Goal: Task Accomplishment & Management: Use online tool/utility

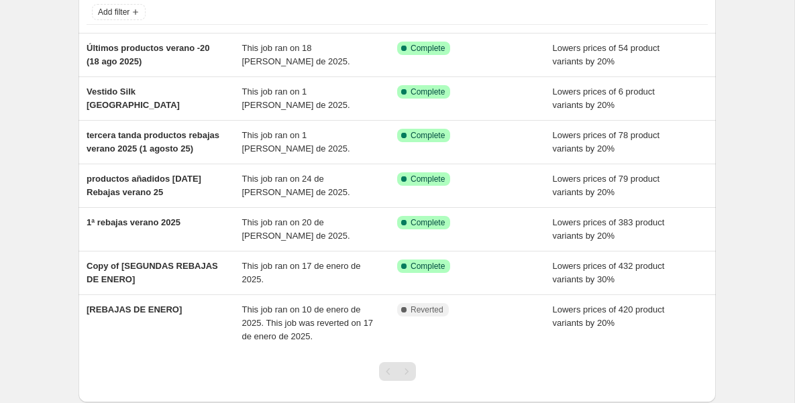
scroll to position [99, 0]
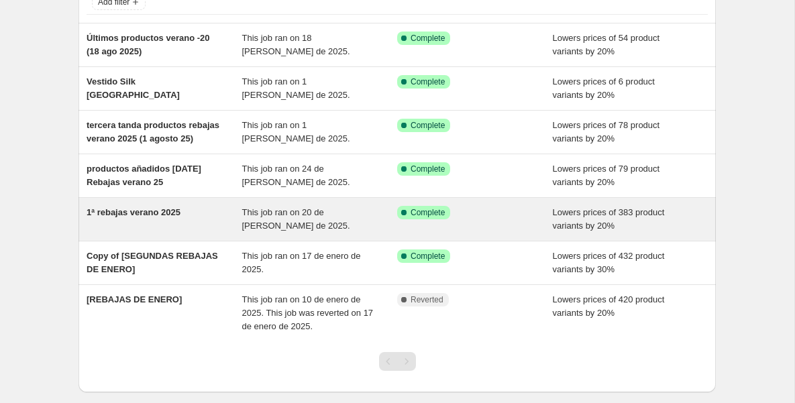
click at [151, 217] on span "1ª rebajas verano 2025" at bounding box center [134, 212] width 94 height 10
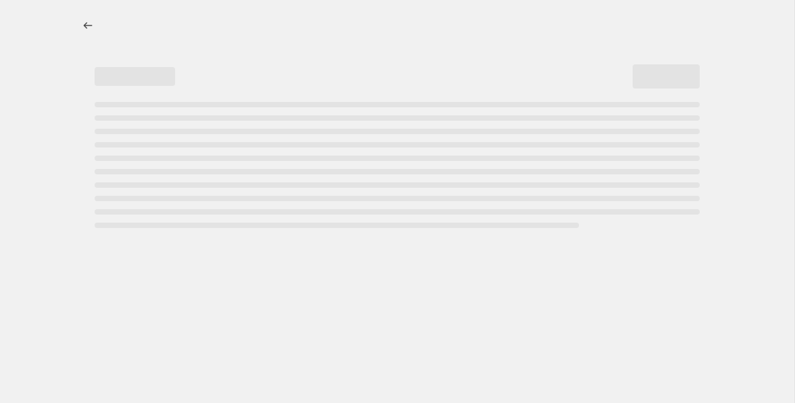
select select "percentage"
select select "tag"
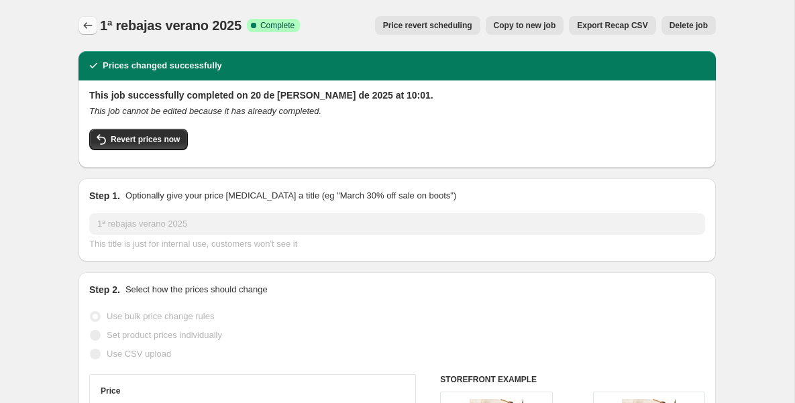
click at [84, 23] on icon "Price change jobs" at bounding box center [87, 25] width 13 height 13
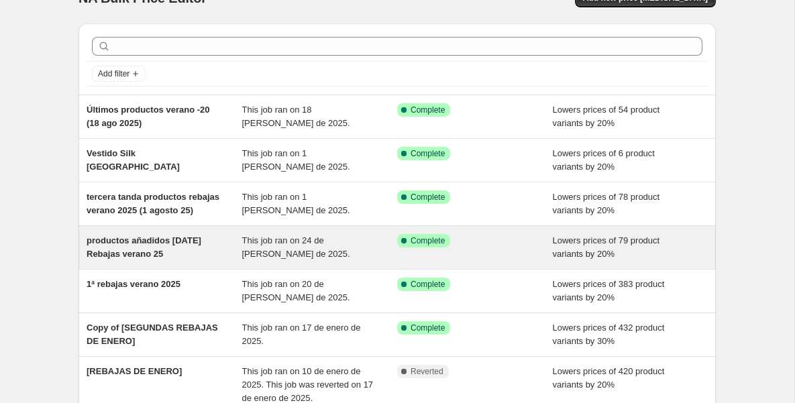
scroll to position [30, 0]
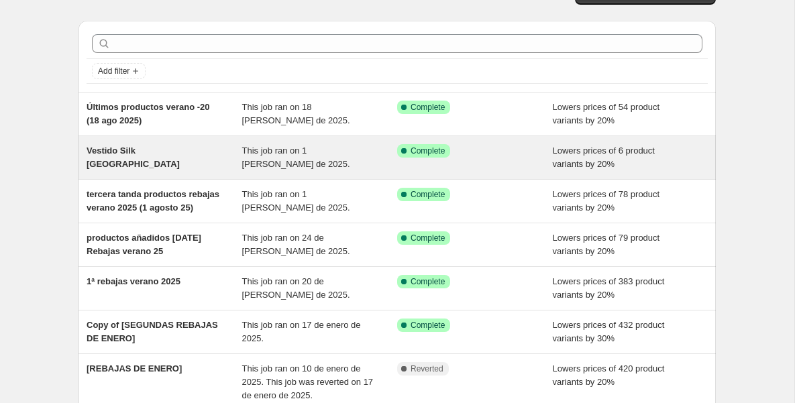
click at [170, 146] on span "Vestido Silk [GEOGRAPHIC_DATA]" at bounding box center [133, 157] width 93 height 23
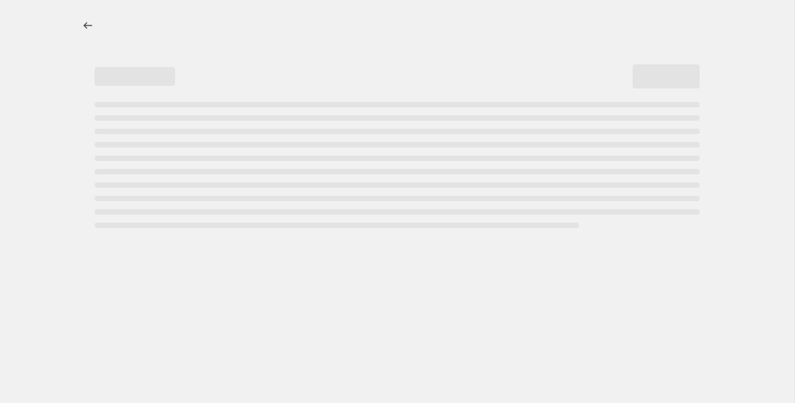
select select "percentage"
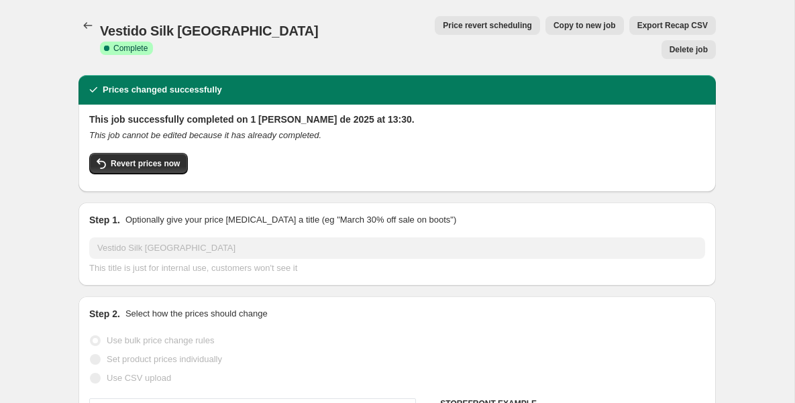
click at [554, 27] on span "Copy to new job" at bounding box center [585, 25] width 62 height 11
select select "percentage"
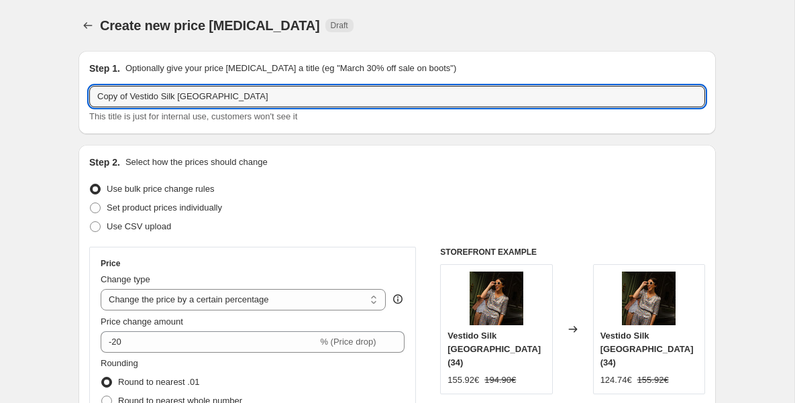
drag, startPoint x: 132, startPoint y: 95, endPoint x: 36, endPoint y: 103, distance: 96.4
click at [215, 99] on input "Vestido Silk [GEOGRAPHIC_DATA]" at bounding box center [397, 96] width 616 height 21
type input "Vestido Silk Liberty Park al 30%"
click at [305, 185] on div "Use bulk price change rules" at bounding box center [397, 189] width 616 height 19
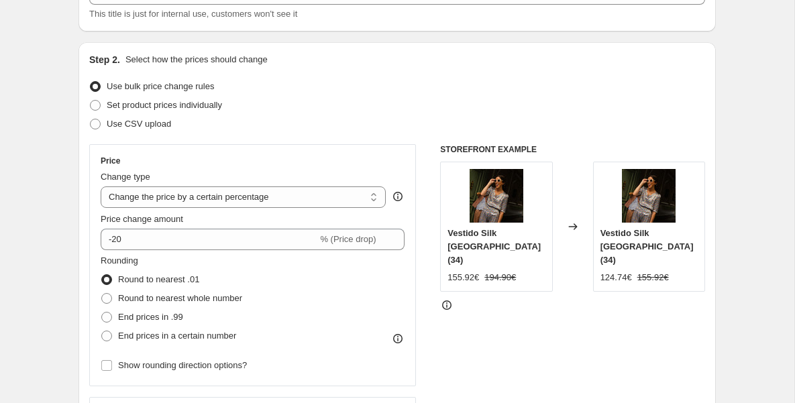
scroll to position [185, 0]
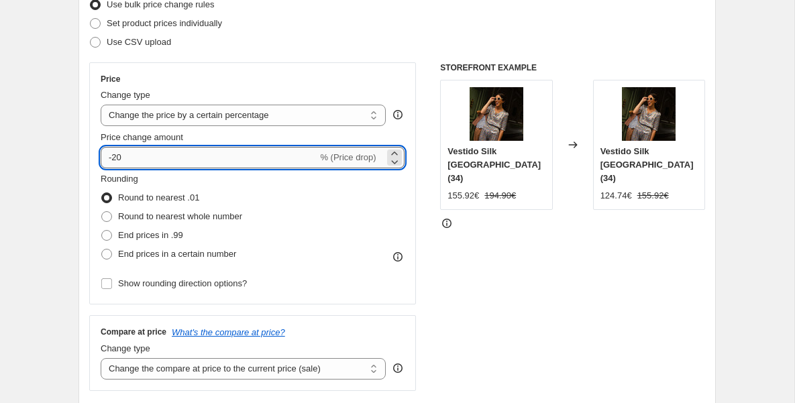
click at [259, 147] on input "-20" at bounding box center [209, 157] width 217 height 21
type input "-30"
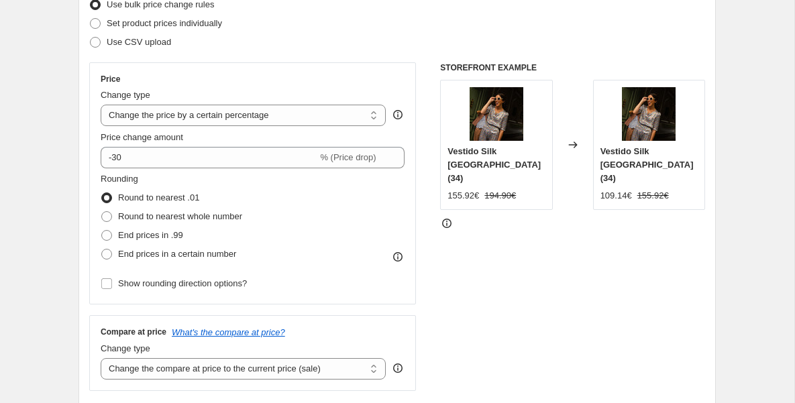
click at [344, 85] on div "Price Change type Change the price to a certain amount Change the price by a ce…" at bounding box center [253, 184] width 304 height 220
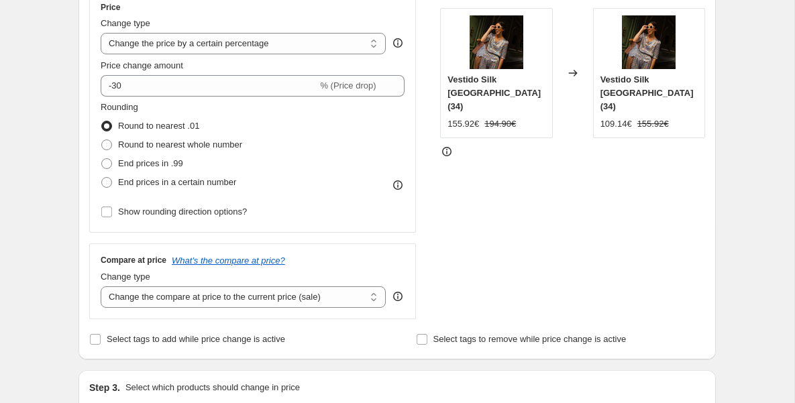
scroll to position [268, 0]
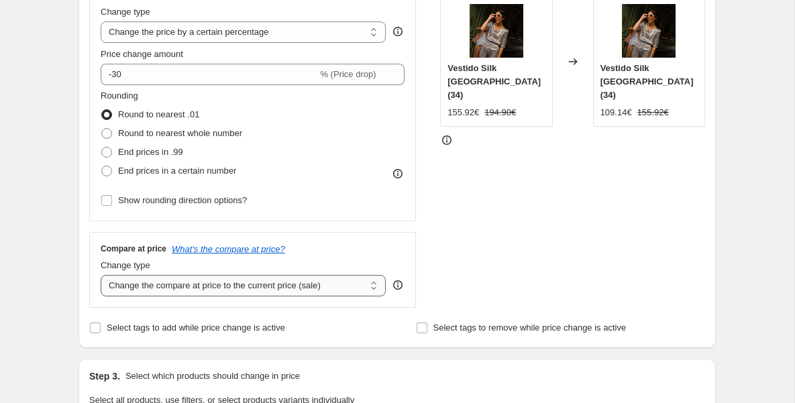
click at [376, 284] on select "Change the compare at price to the current price (sale) Change the compare at p…" at bounding box center [243, 285] width 285 height 21
click at [374, 284] on select "Change the compare at price to the current price (sale) Change the compare at p…" at bounding box center [243, 285] width 285 height 21
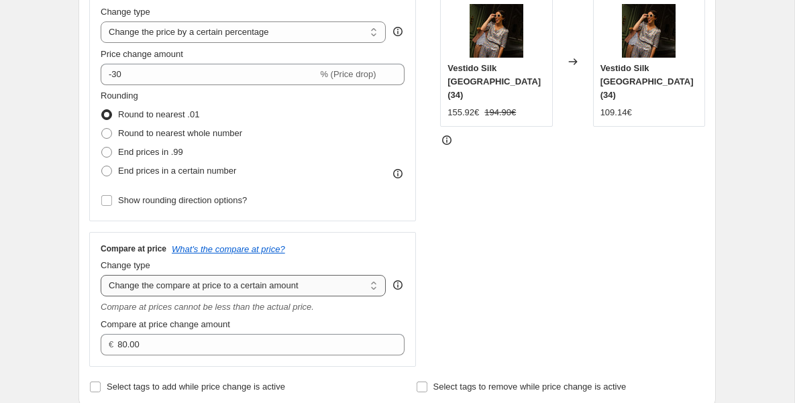
click at [371, 289] on select "Change the compare at price to the current price (sale) Change the compare at p…" at bounding box center [243, 285] width 285 height 21
select select "by"
type input "-10.00"
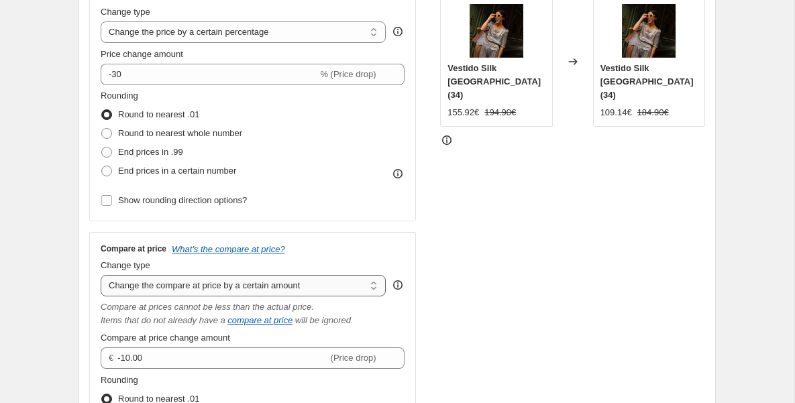
click at [365, 287] on select "Change the compare at price to the current price (sale) Change the compare at p…" at bounding box center [243, 285] width 285 height 21
select select "percentage"
type input "-15"
click at [362, 282] on select "Change the compare at price to the current price (sale) Change the compare at p…" at bounding box center [243, 285] width 285 height 21
select select "bp"
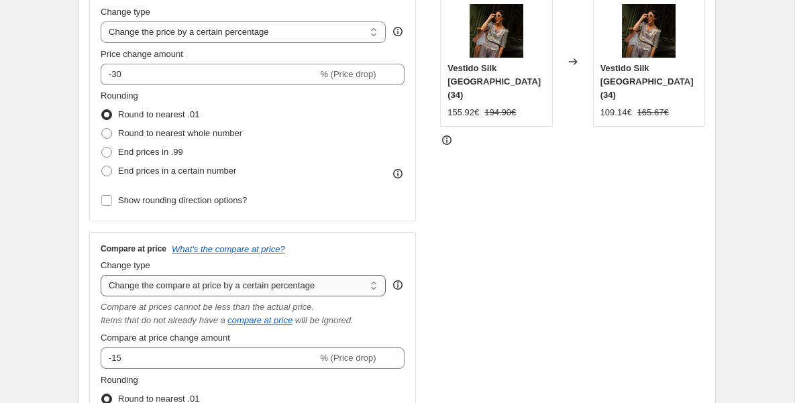
type input "12.00"
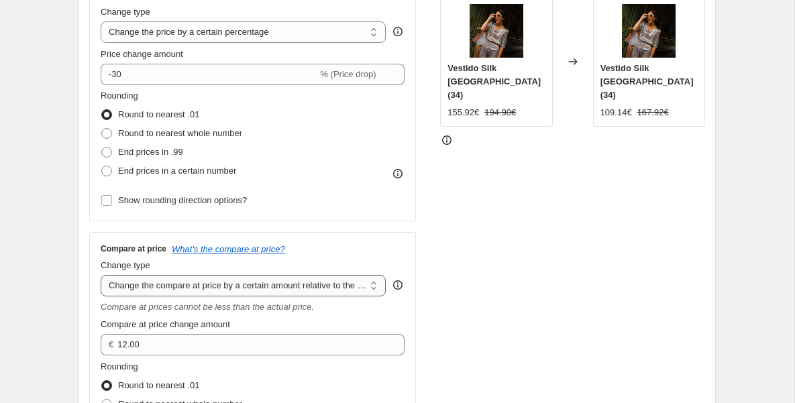
click at [368, 280] on select "Change the compare at price to the current price (sale) Change the compare at p…" at bounding box center [243, 285] width 285 height 21
select select "pp"
type input "20"
click at [346, 282] on select "Change the compare at price to the current price (sale) Change the compare at p…" at bounding box center [243, 285] width 285 height 21
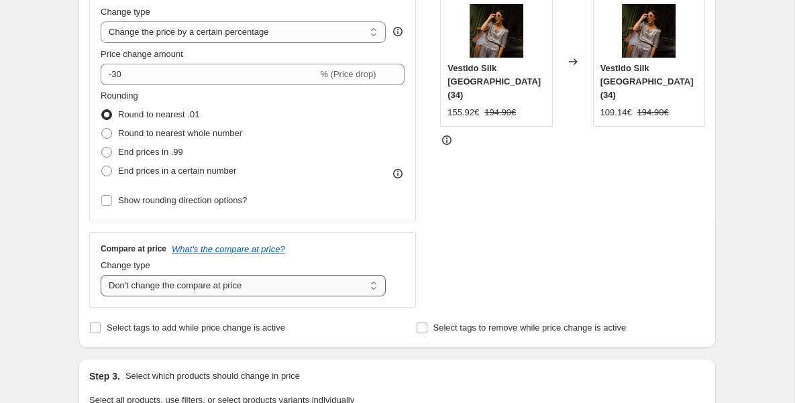
click at [340, 281] on select "Change the compare at price to the current price (sale) Change the compare at p…" at bounding box center [243, 285] width 285 height 21
select select "remove"
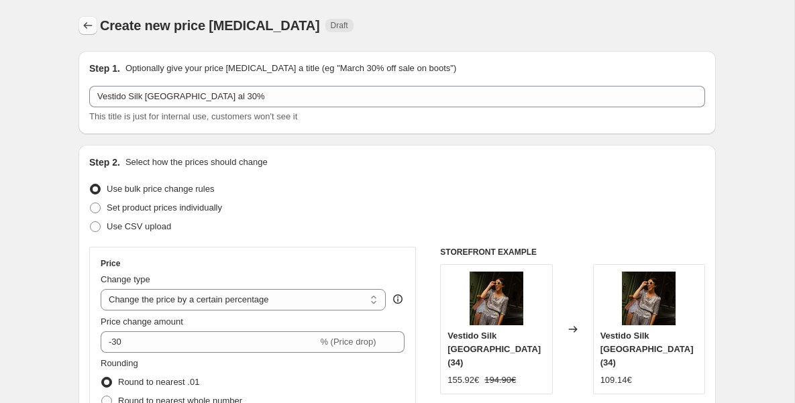
click at [87, 25] on icon "Price change jobs" at bounding box center [87, 25] width 13 height 13
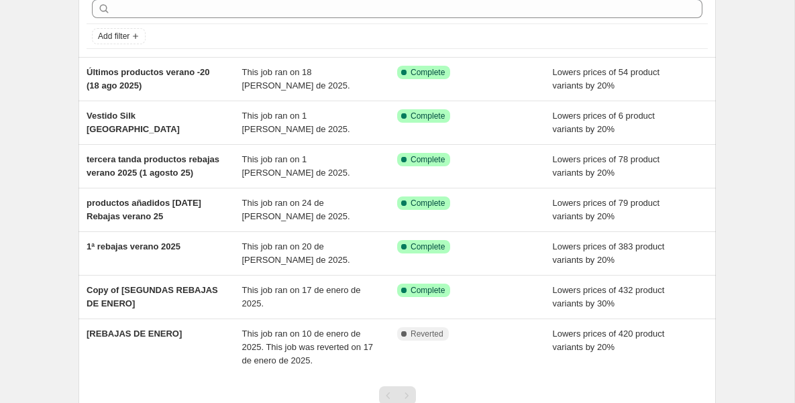
scroll to position [140, 0]
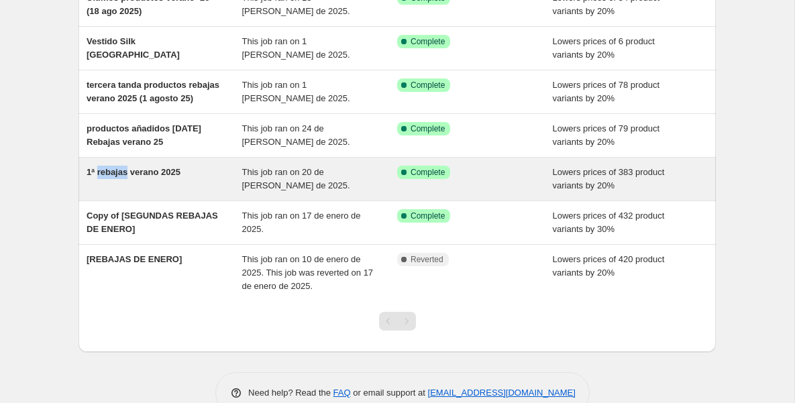
click at [101, 177] on span "1ª rebajas verano 2025" at bounding box center [134, 172] width 94 height 10
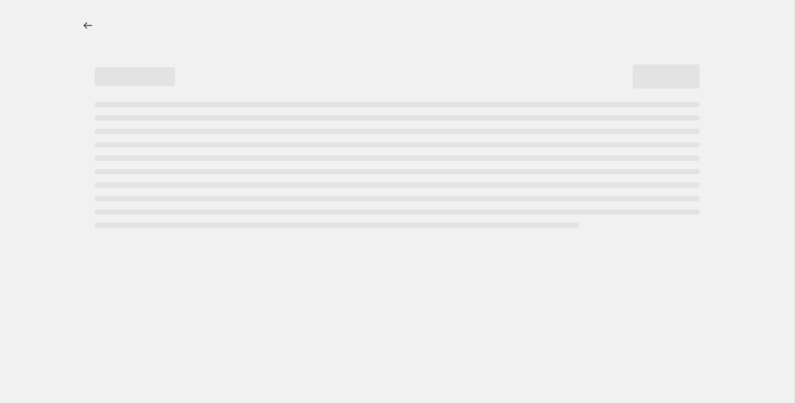
select select "percentage"
select select "tag"
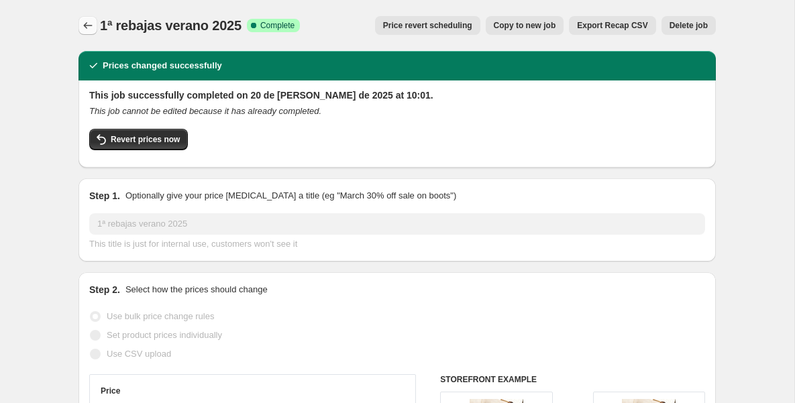
click at [86, 28] on icon "Price change jobs" at bounding box center [87, 25] width 13 height 13
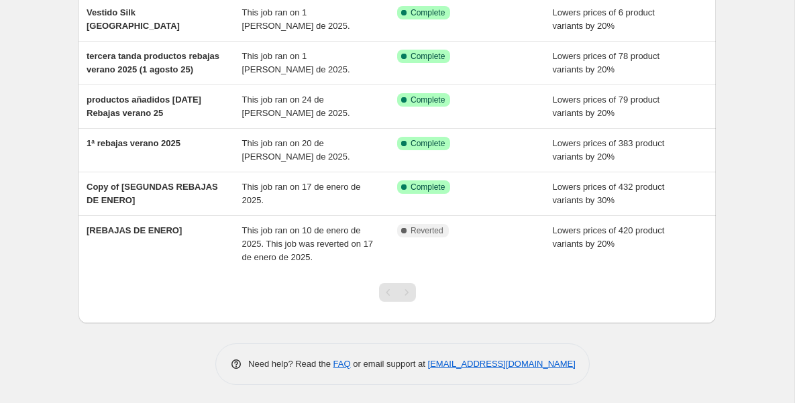
scroll to position [169, 0]
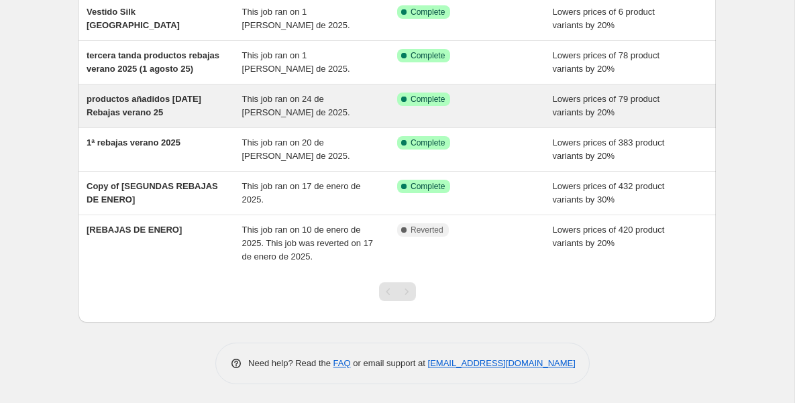
click at [141, 117] on span "productos añadidos 24 jul Rebajas verano 25" at bounding box center [144, 105] width 115 height 23
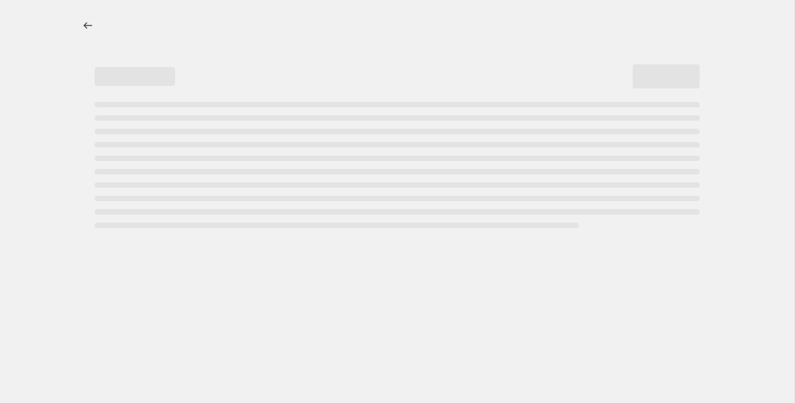
select select "percentage"
select select "tag"
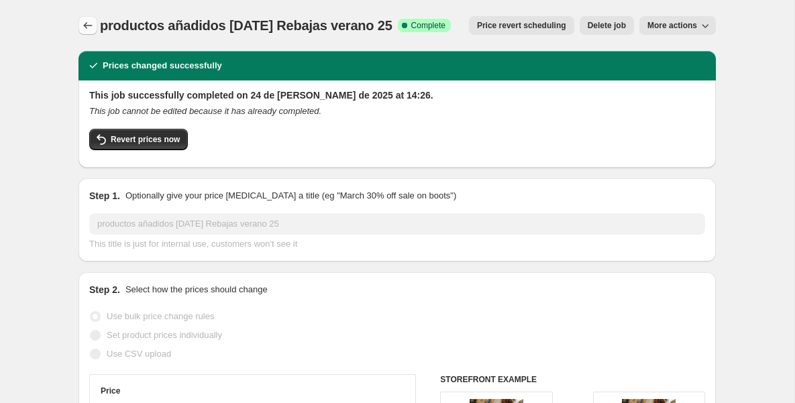
click at [89, 26] on icon "Price change jobs" at bounding box center [87, 25] width 13 height 13
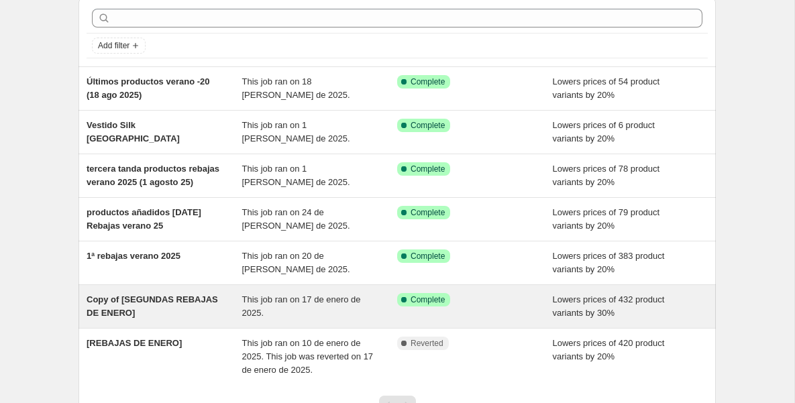
scroll to position [46, 0]
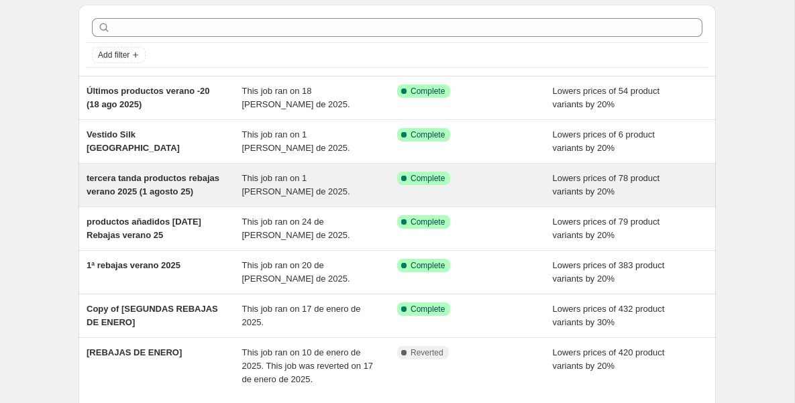
click at [152, 177] on span "tercera tanda productos rebajas verano 2025 (1 agosto 25)" at bounding box center [153, 184] width 133 height 23
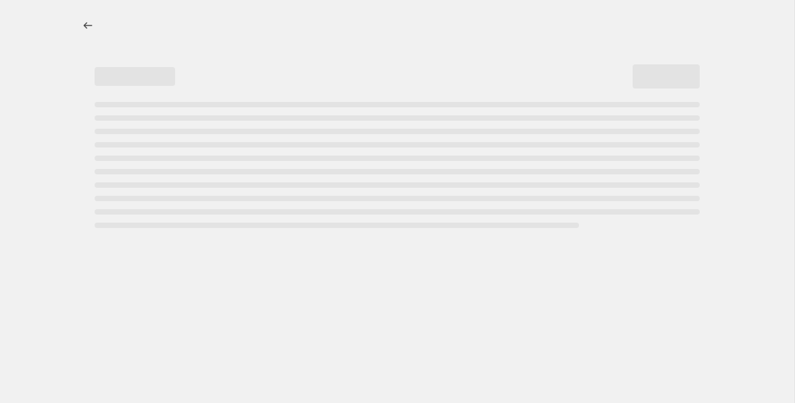
select select "percentage"
select select "tag"
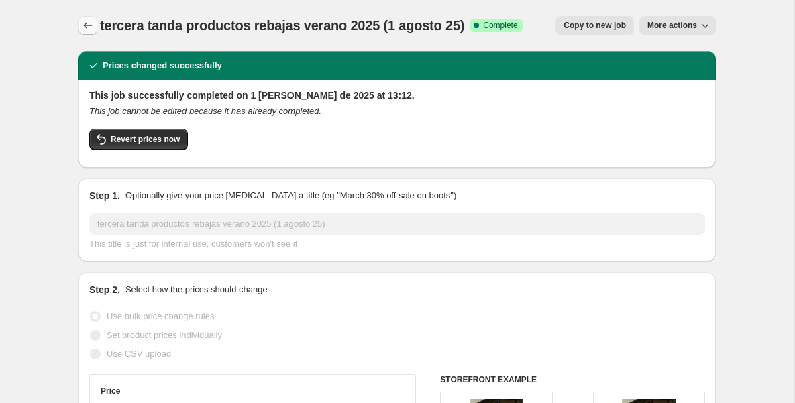
click at [89, 26] on icon "Price change jobs" at bounding box center [87, 25] width 13 height 13
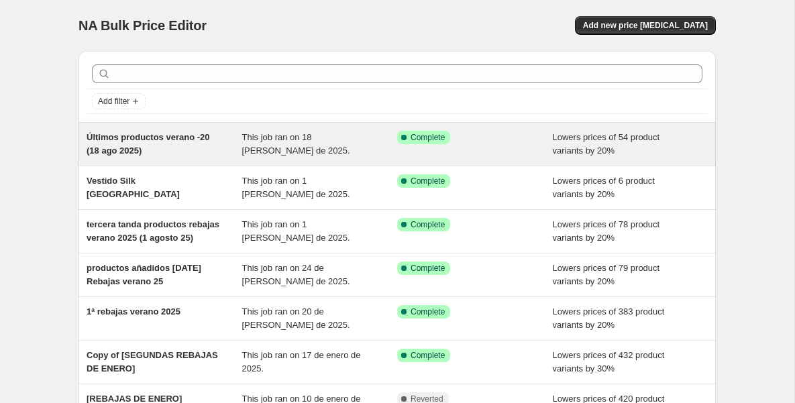
click at [166, 136] on span "Últimos productos verano -20 (18 ago 2025)" at bounding box center [148, 143] width 123 height 23
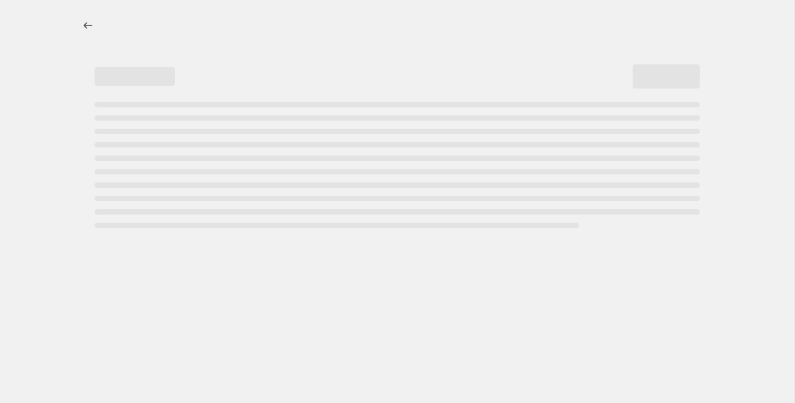
select select "percentage"
select select "tag"
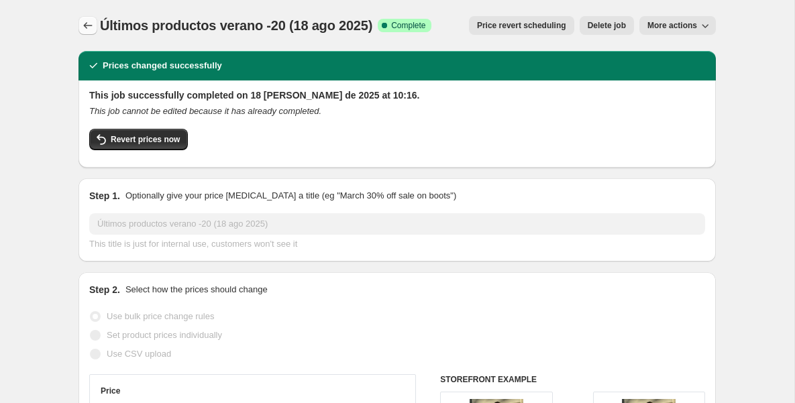
click at [87, 26] on icon "Price change jobs" at bounding box center [87, 25] width 13 height 13
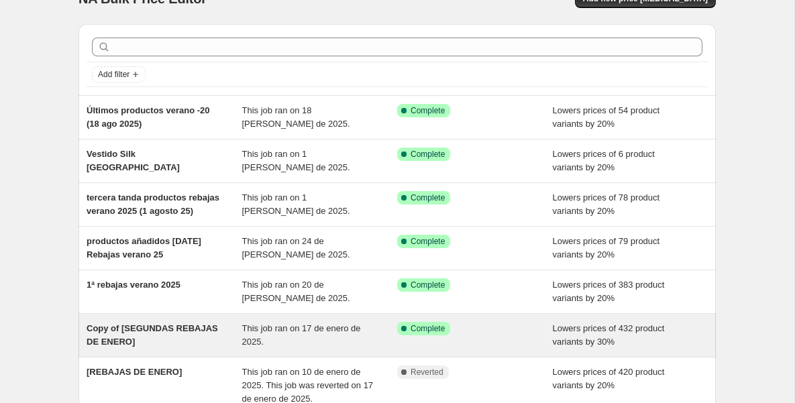
scroll to position [32, 0]
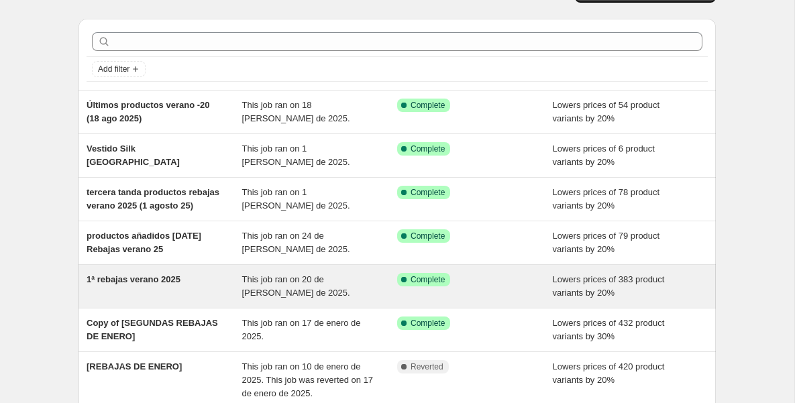
click at [134, 285] on span "1ª rebajas verano 2025" at bounding box center [134, 280] width 94 height 10
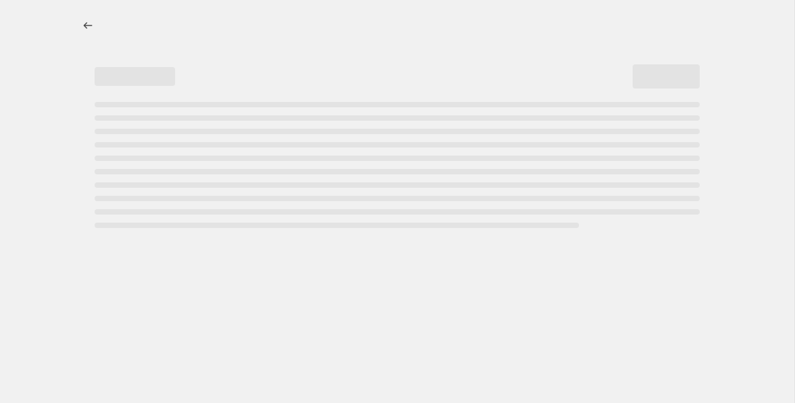
select select "percentage"
select select "tag"
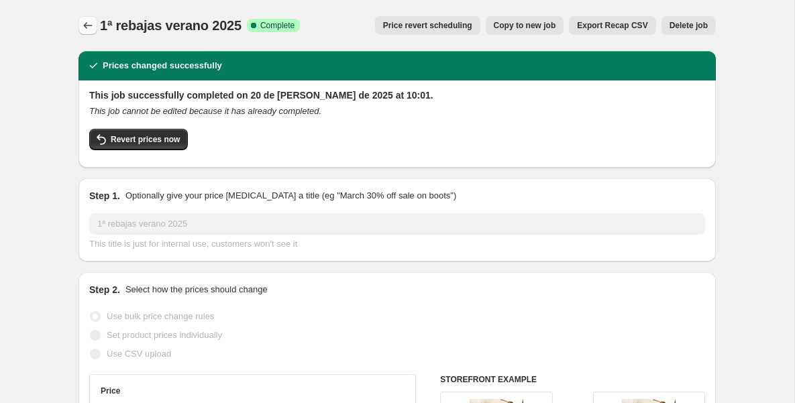
click at [85, 19] on icon "Price change jobs" at bounding box center [87, 25] width 13 height 13
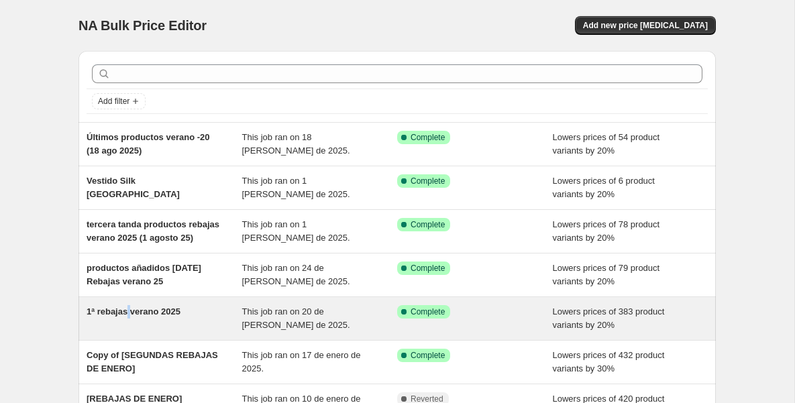
click at [127, 317] on span "1ª rebajas verano 2025" at bounding box center [134, 312] width 94 height 10
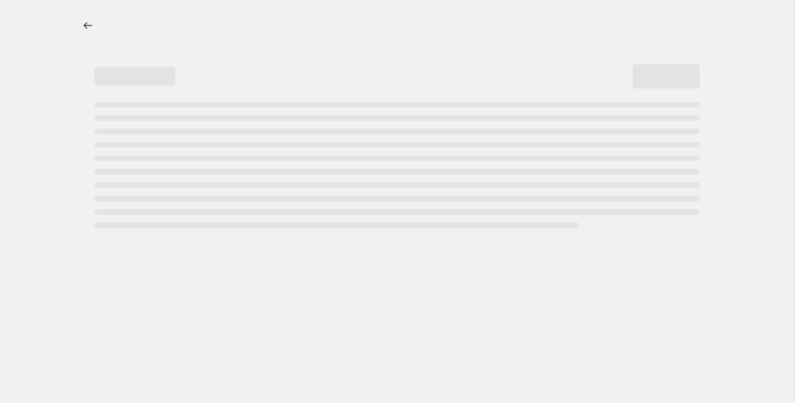
select select "percentage"
select select "tag"
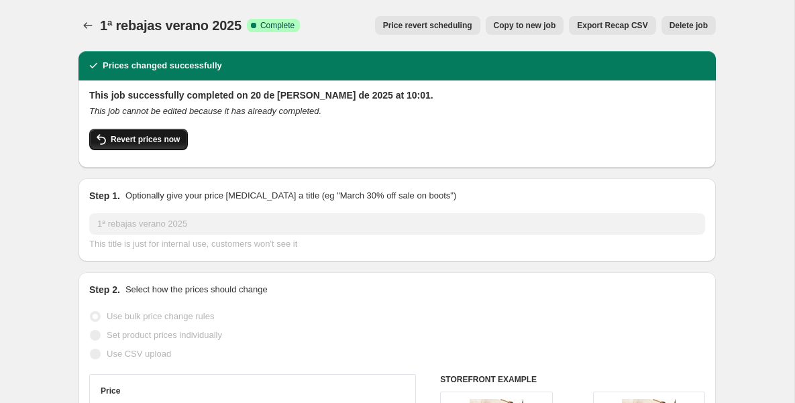
click at [159, 142] on span "Revert prices now" at bounding box center [145, 139] width 69 height 11
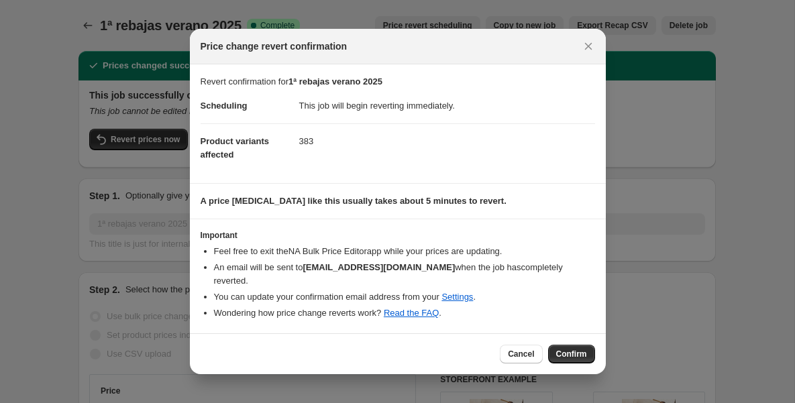
click at [589, 348] on button "Confirm" at bounding box center [571, 354] width 47 height 19
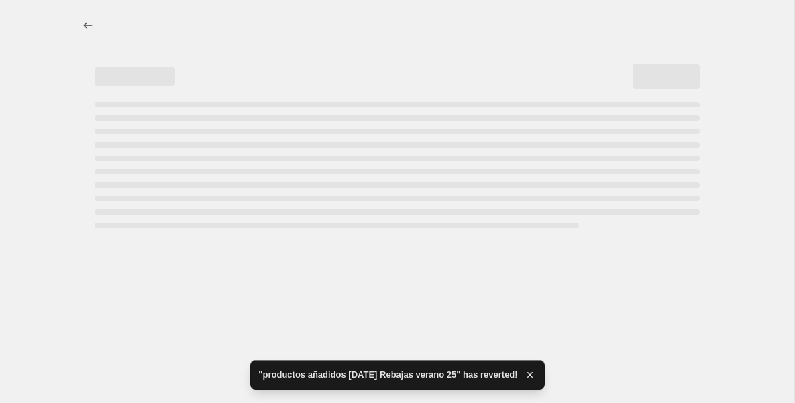
select select "percentage"
select select "tag"
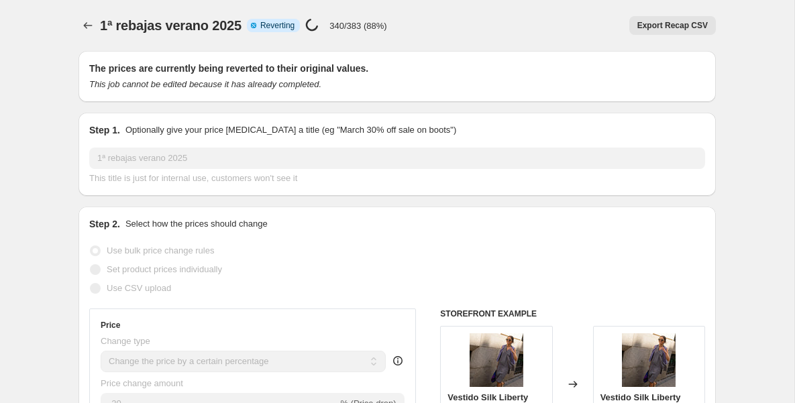
select select "percentage"
select select "tag"
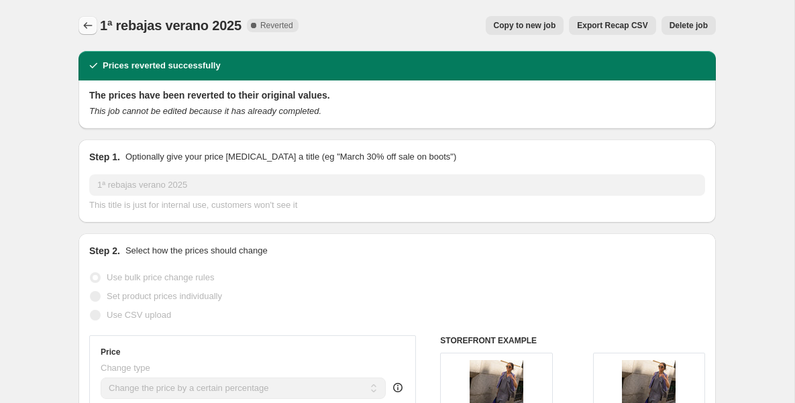
click at [88, 25] on icon "Price change jobs" at bounding box center [87, 25] width 13 height 13
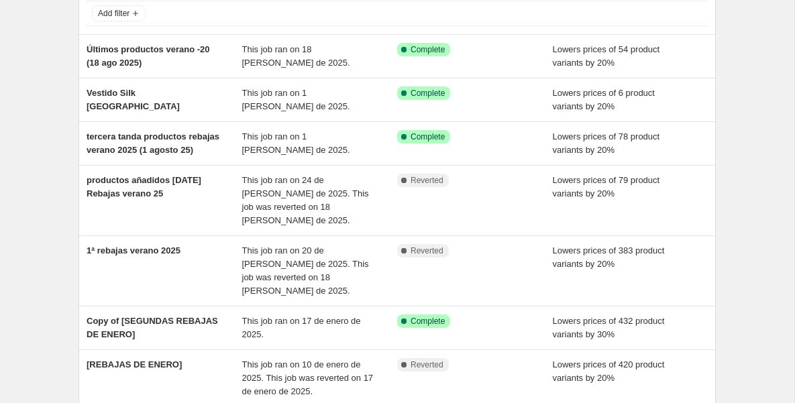
scroll to position [89, 0]
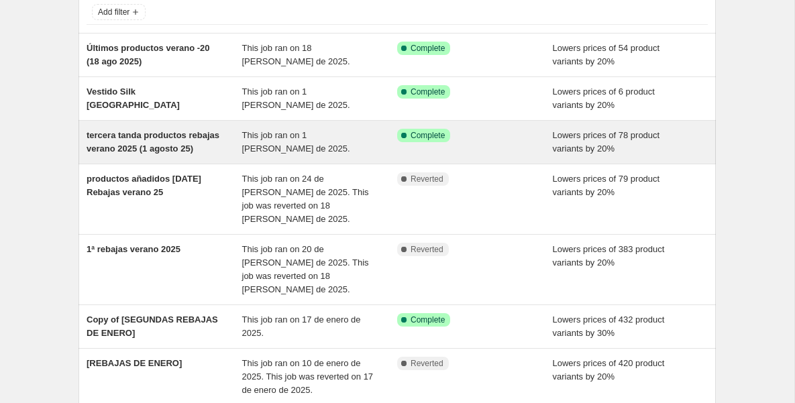
click at [139, 145] on span "tercera tanda productos rebajas verano 2025 (1 agosto 25)" at bounding box center [153, 141] width 133 height 23
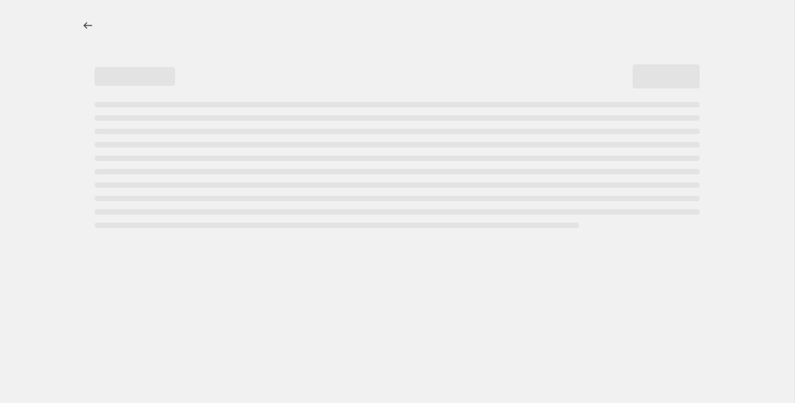
select select "percentage"
select select "tag"
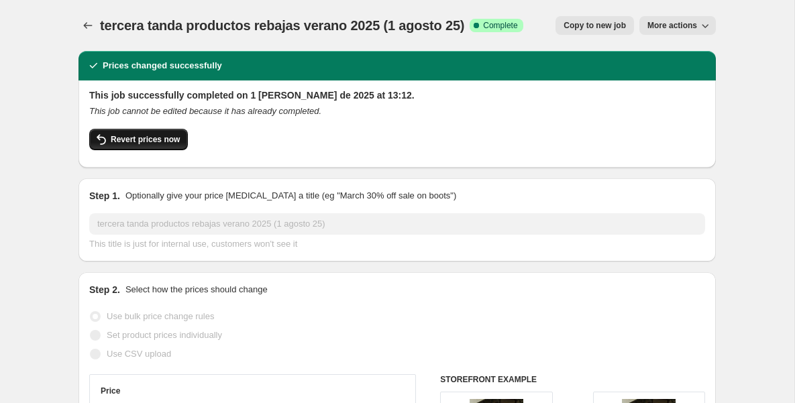
click at [125, 142] on span "Revert prices now" at bounding box center [145, 139] width 69 height 11
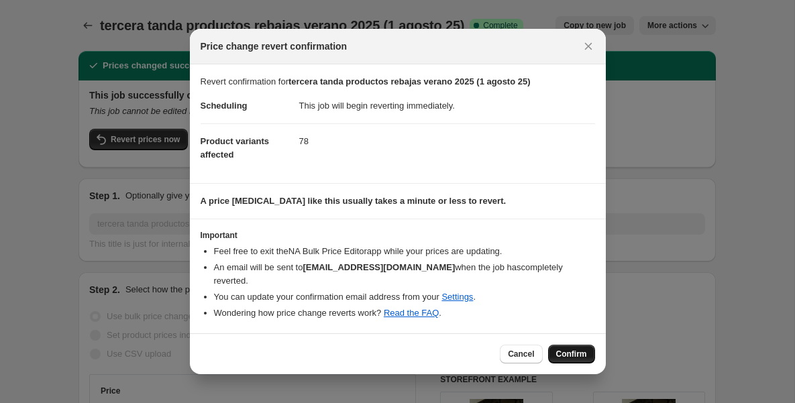
click at [569, 349] on span "Confirm" at bounding box center [571, 354] width 31 height 11
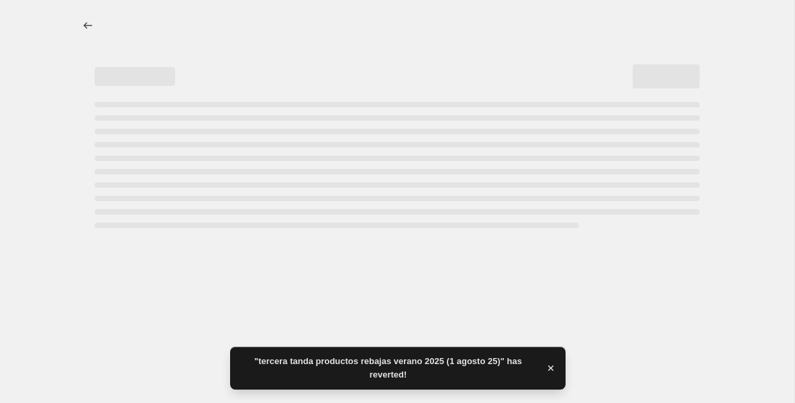
select select "percentage"
select select "tag"
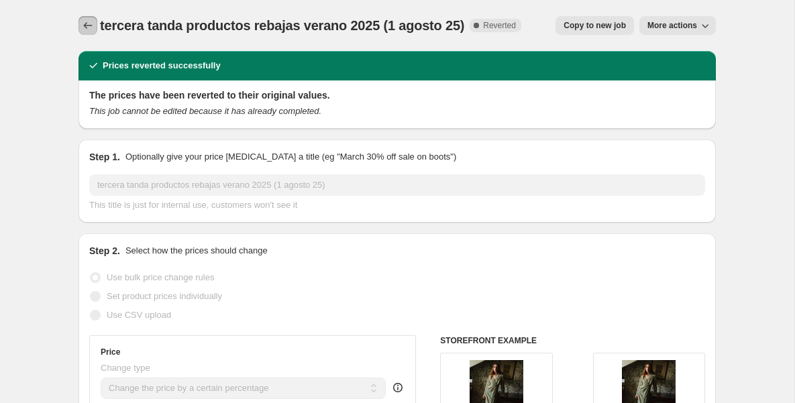
click at [87, 23] on icon "Price change jobs" at bounding box center [87, 25] width 13 height 13
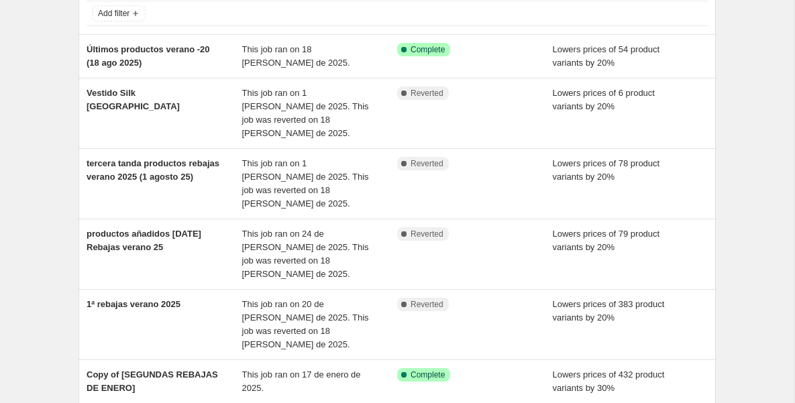
scroll to position [111, 0]
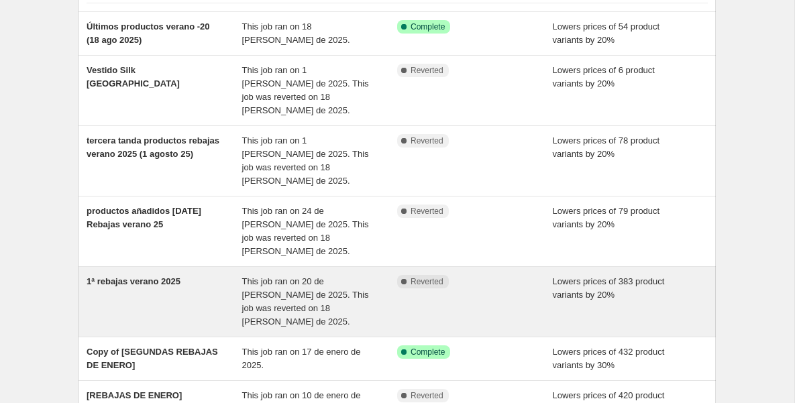
click at [102, 277] on span "1ª rebajas verano 2025" at bounding box center [134, 282] width 94 height 10
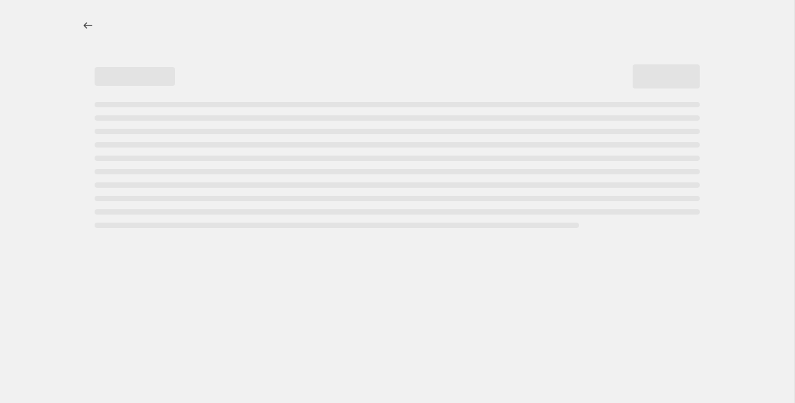
select select "percentage"
select select "tag"
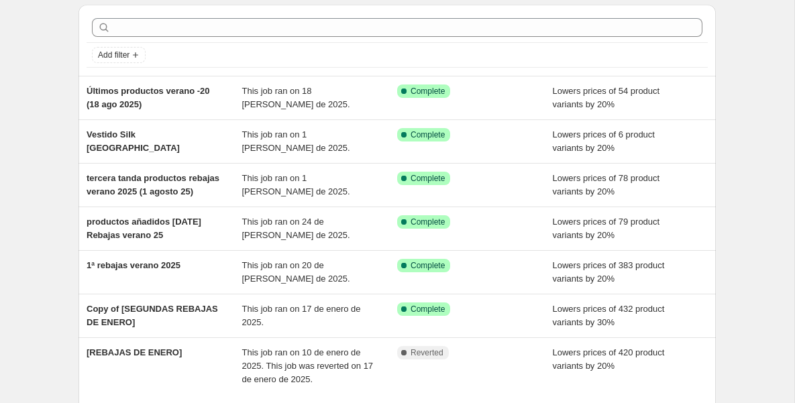
scroll to position [72, 0]
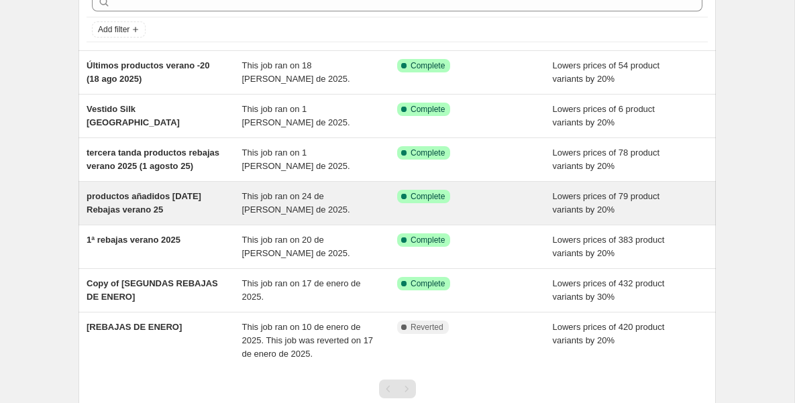
click at [115, 213] on span "productos añadidos [DATE] Rebajas verano 25" at bounding box center [144, 202] width 115 height 23
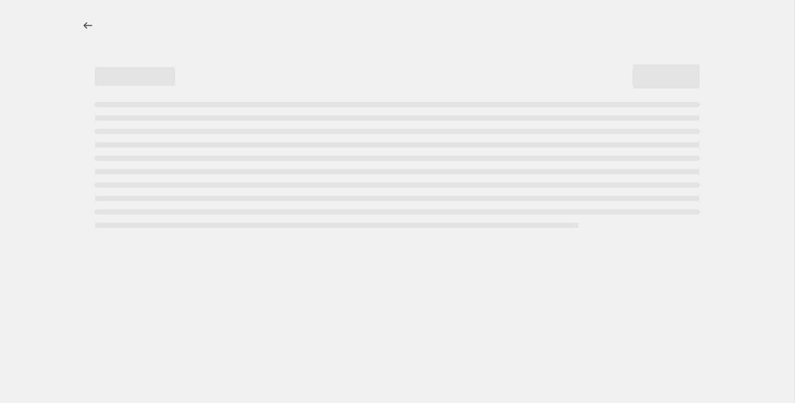
select select "percentage"
select select "tag"
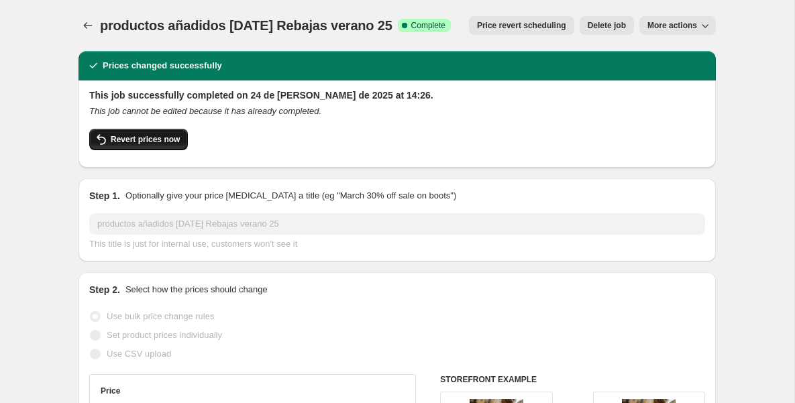
click at [154, 138] on span "Revert prices now" at bounding box center [145, 139] width 69 height 11
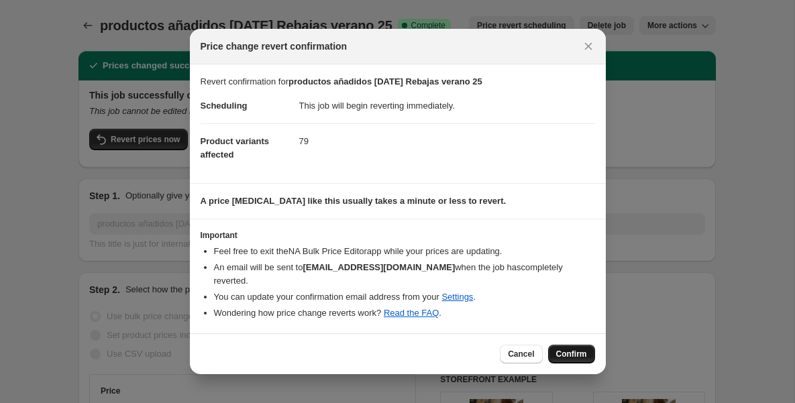
click at [584, 349] on span "Confirm" at bounding box center [571, 354] width 31 height 11
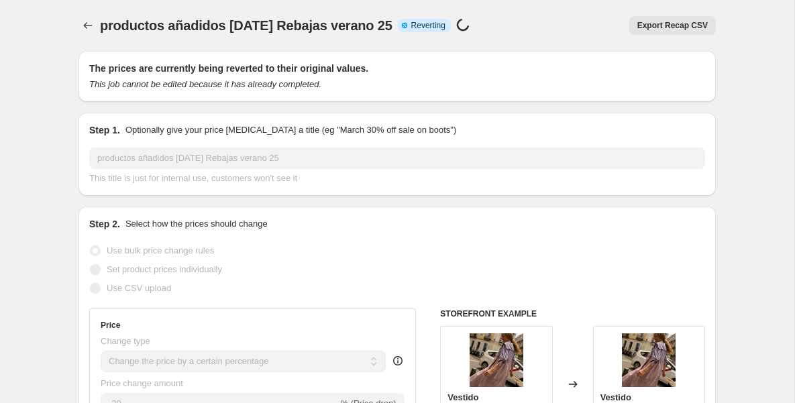
select select "percentage"
select select "tag"
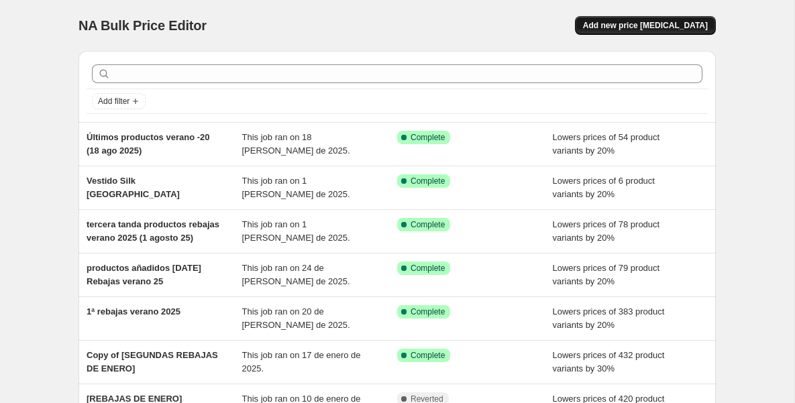
click at [638, 26] on span "Add new price [MEDICAL_DATA]" at bounding box center [645, 25] width 125 height 11
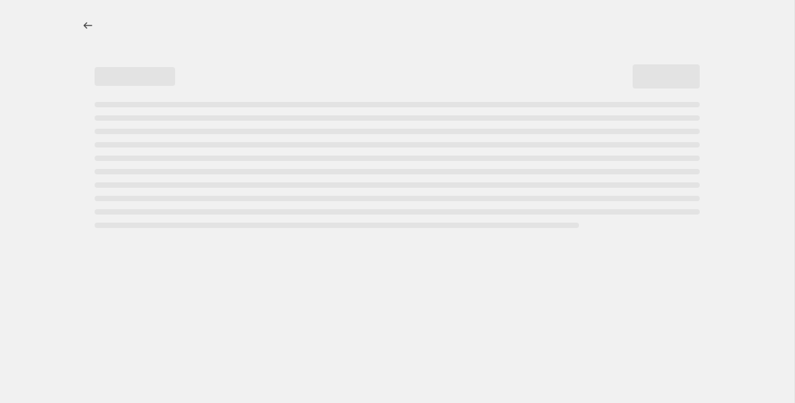
select select "percentage"
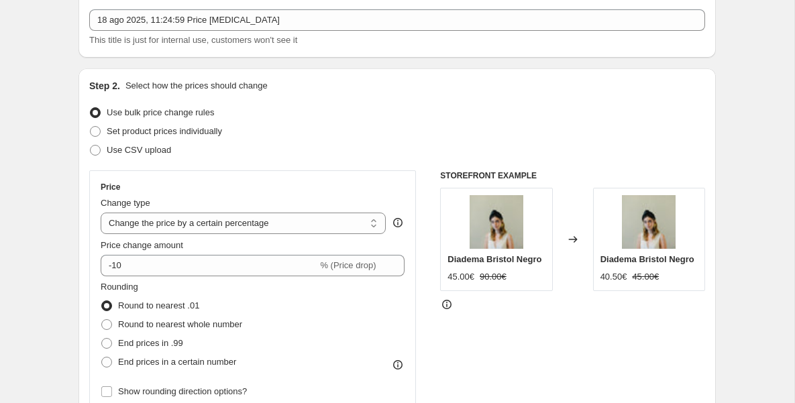
scroll to position [81, 0]
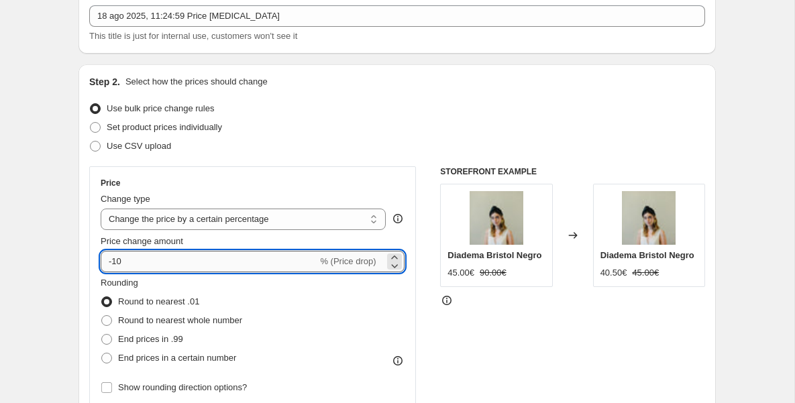
click at [158, 254] on input "-10" at bounding box center [209, 261] width 217 height 21
type input "-30"
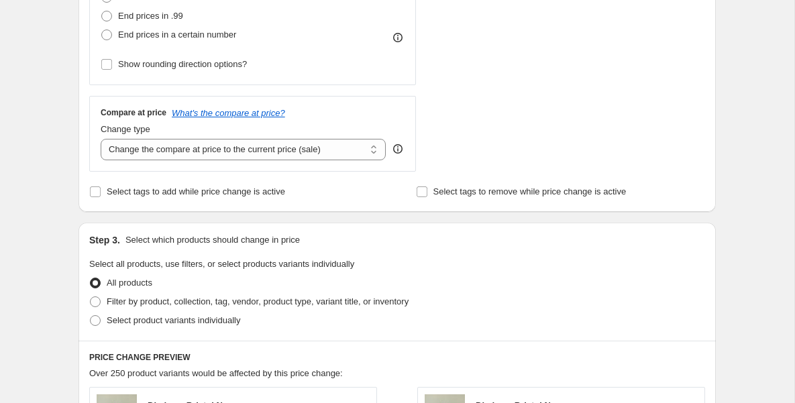
scroll to position [409, 0]
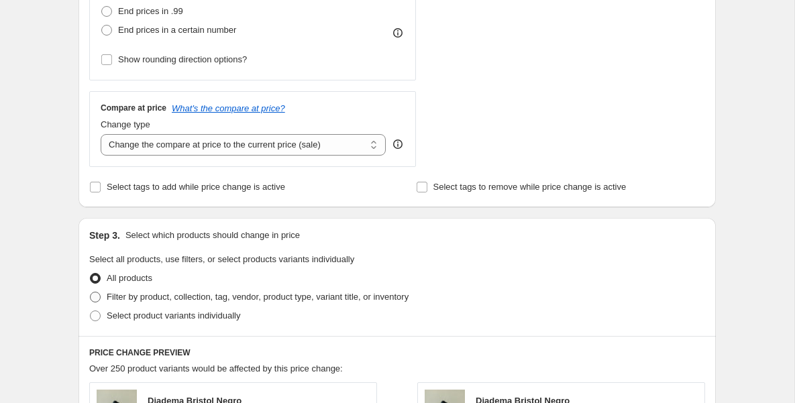
click at [95, 293] on span at bounding box center [95, 297] width 11 height 11
click at [91, 293] on input "Filter by product, collection, tag, vendor, product type, variant title, or inv…" at bounding box center [90, 292] width 1 height 1
radio input "true"
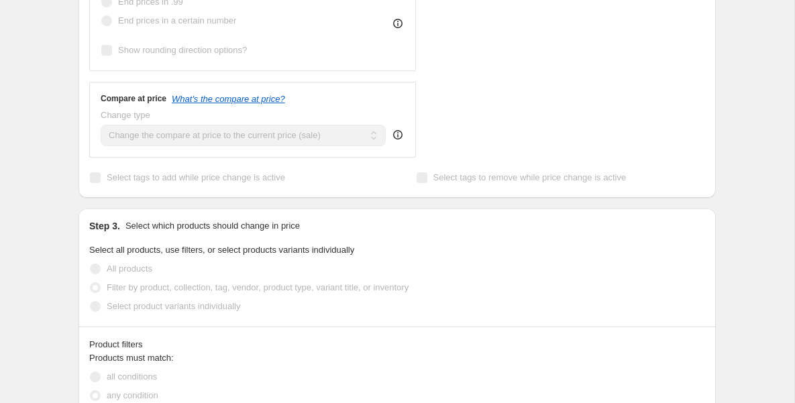
scroll to position [551, 0]
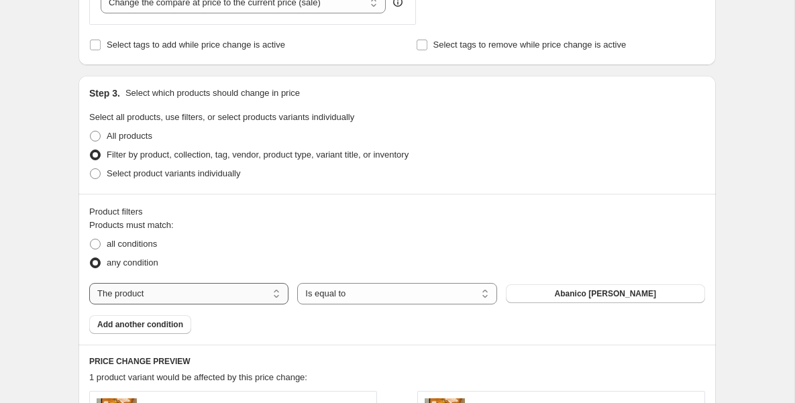
click at [277, 293] on select "The product The product's collection The product's tag The product's vendor The…" at bounding box center [188, 293] width 199 height 21
select select "tag"
click at [595, 296] on span "2024/01" at bounding box center [605, 294] width 29 height 11
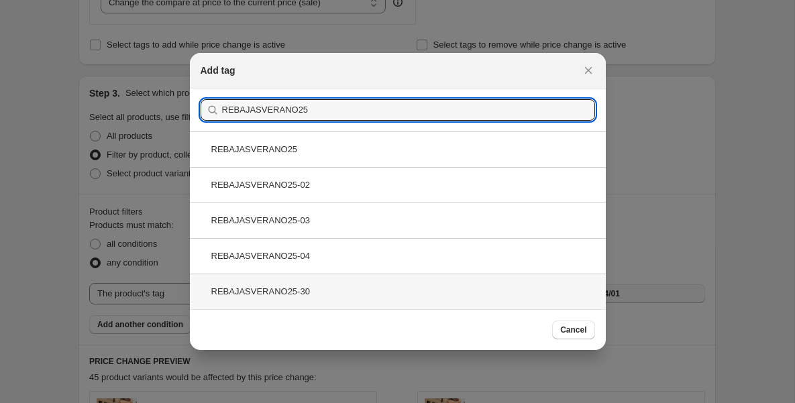
type input "REBAJASVERANO25"
click at [290, 288] on div "REBAJASVERANO25-30" at bounding box center [398, 292] width 416 height 36
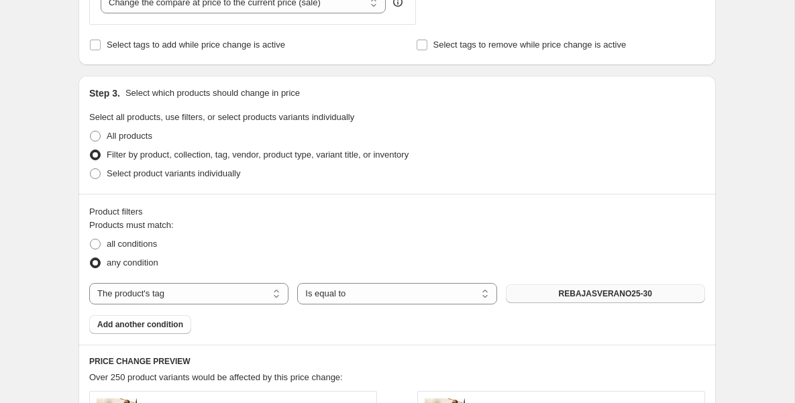
click at [305, 225] on fieldset "Products must match: all conditions any condition" at bounding box center [397, 246] width 616 height 54
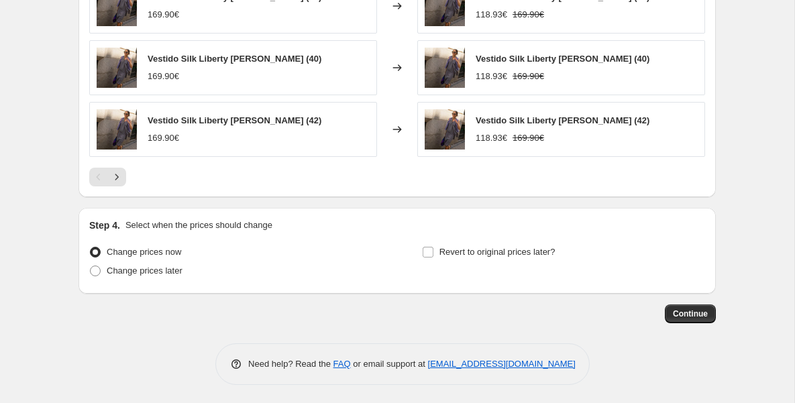
scroll to position [1089, 0]
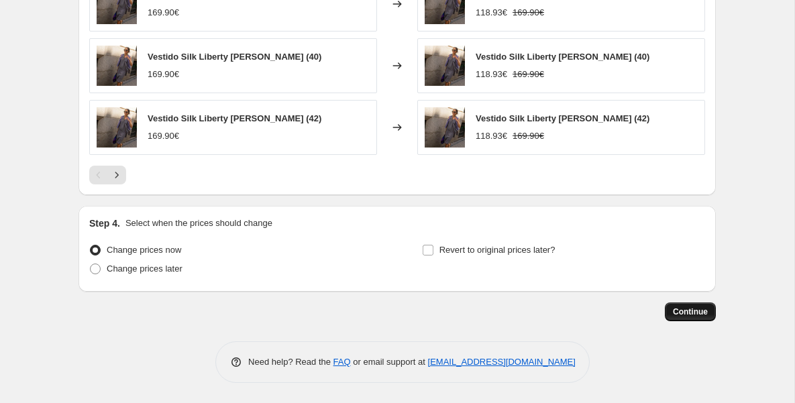
click at [685, 315] on span "Continue" at bounding box center [690, 312] width 35 height 11
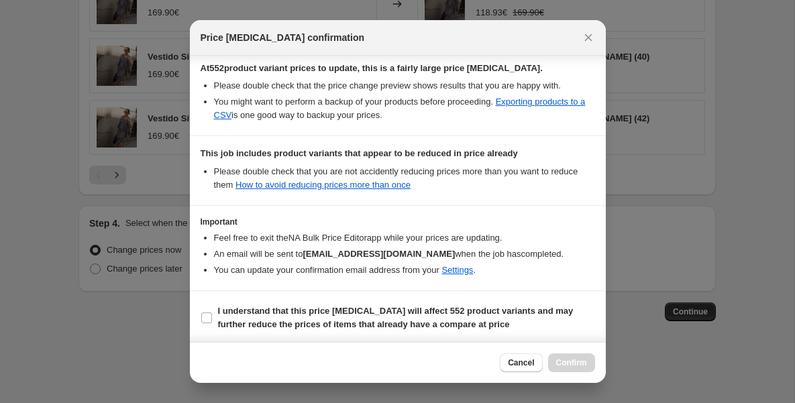
scroll to position [236, 0]
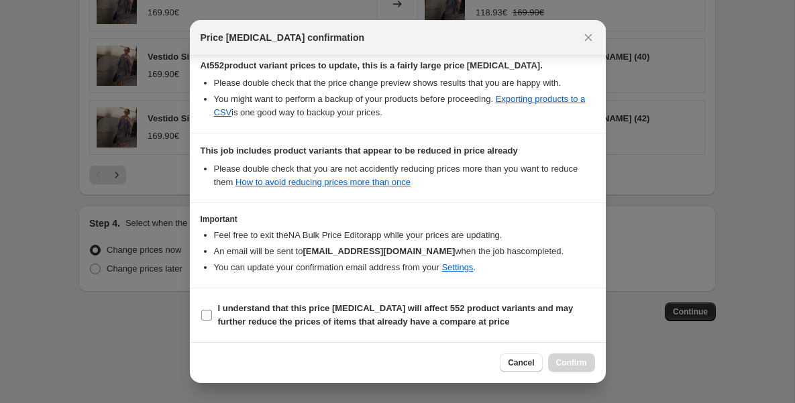
click at [210, 318] on input "I understand that this price change job will affect 552 product variants and ma…" at bounding box center [206, 315] width 11 height 11
checkbox input "true"
click at [568, 370] on button "Confirm" at bounding box center [571, 363] width 47 height 19
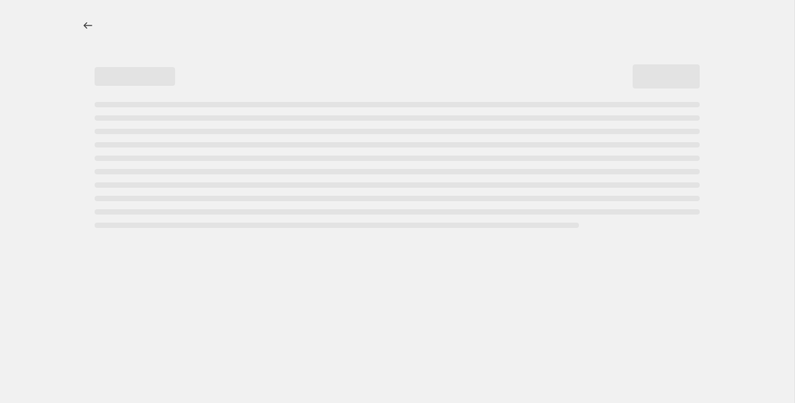
select select "percentage"
select select "tag"
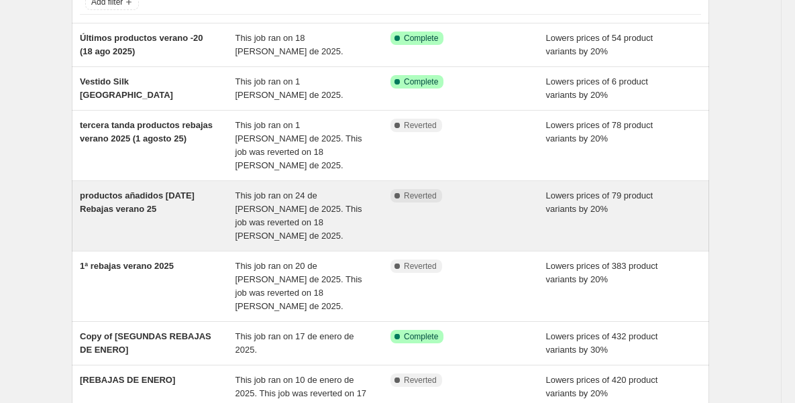
scroll to position [103, 0]
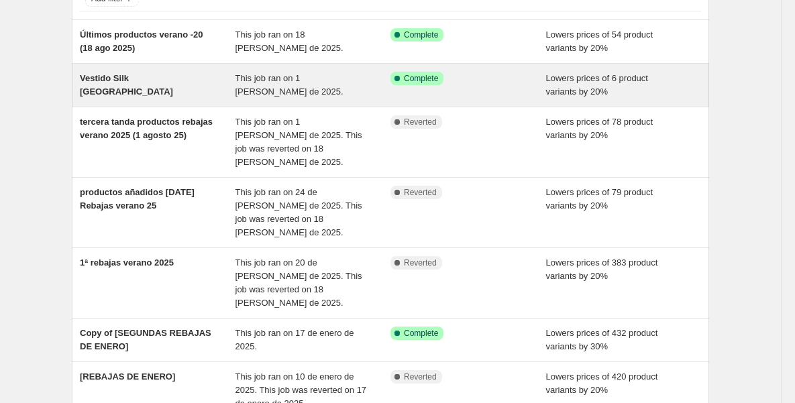
click at [107, 79] on span "Vestido Silk [GEOGRAPHIC_DATA]" at bounding box center [126, 84] width 93 height 23
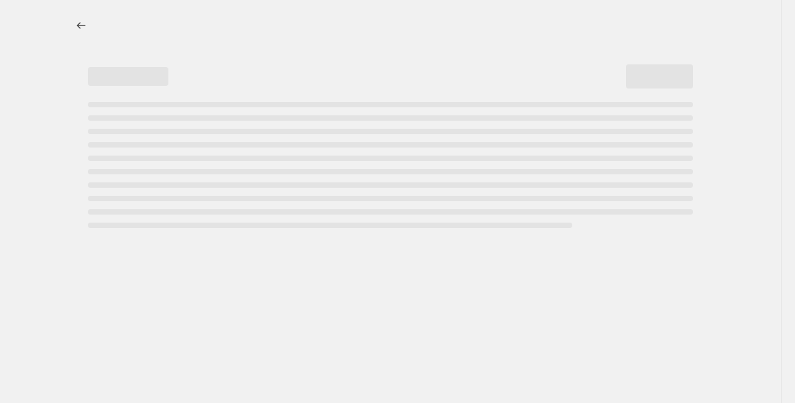
select select "percentage"
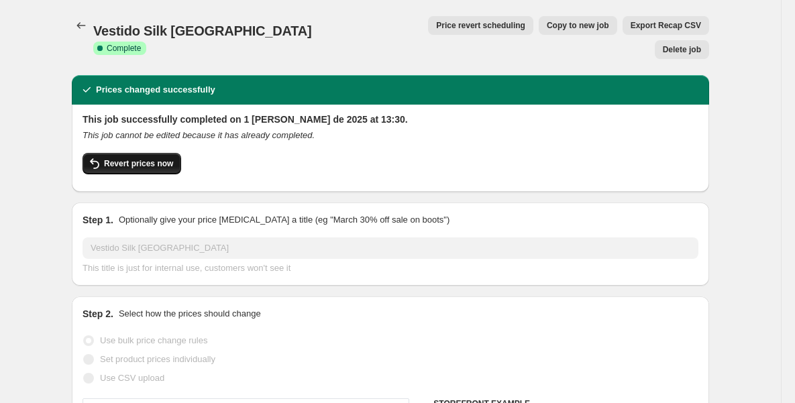
click at [151, 158] on span "Revert prices now" at bounding box center [138, 163] width 69 height 11
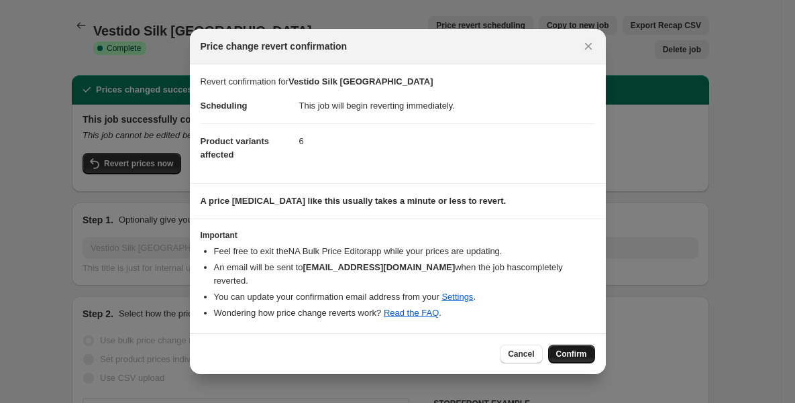
click at [576, 353] on button "Confirm" at bounding box center [571, 354] width 47 height 19
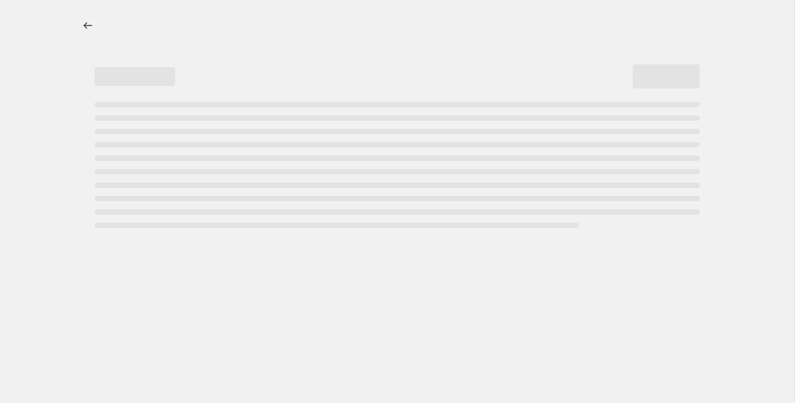
select select "percentage"
select select "tag"
select select "percentage"
